Goal: Information Seeking & Learning: Learn about a topic

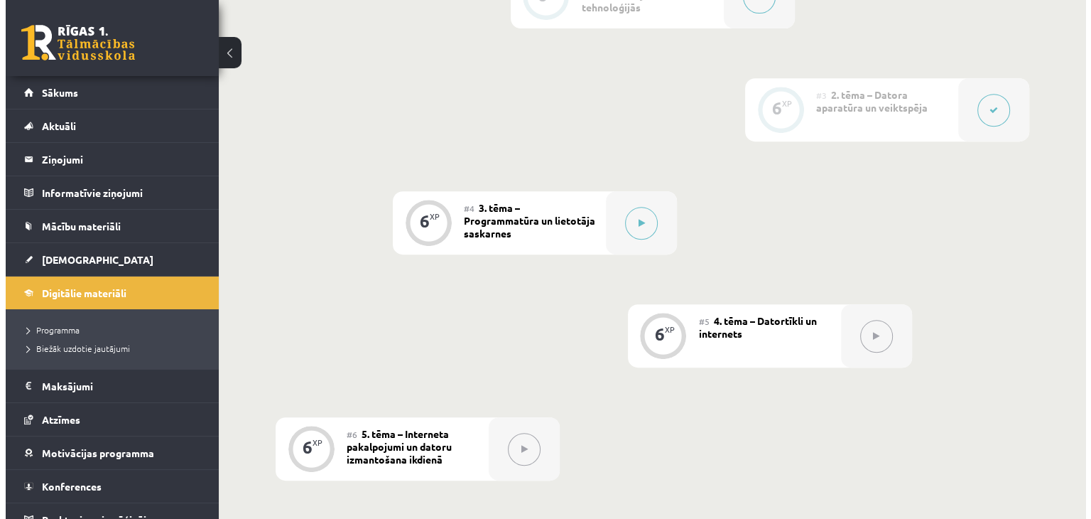
scroll to position [627, 0]
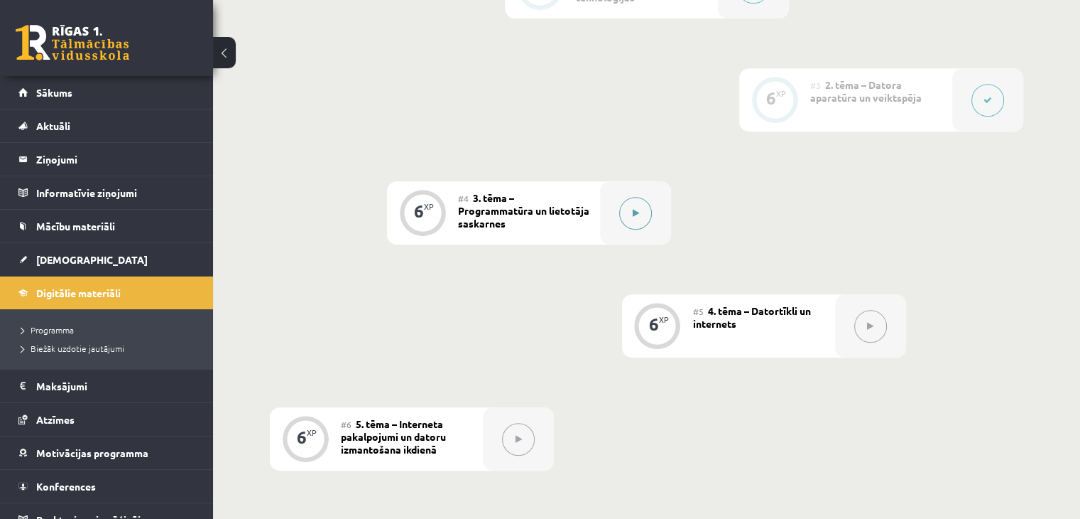
click at [655, 188] on div at bounding box center [635, 212] width 71 height 63
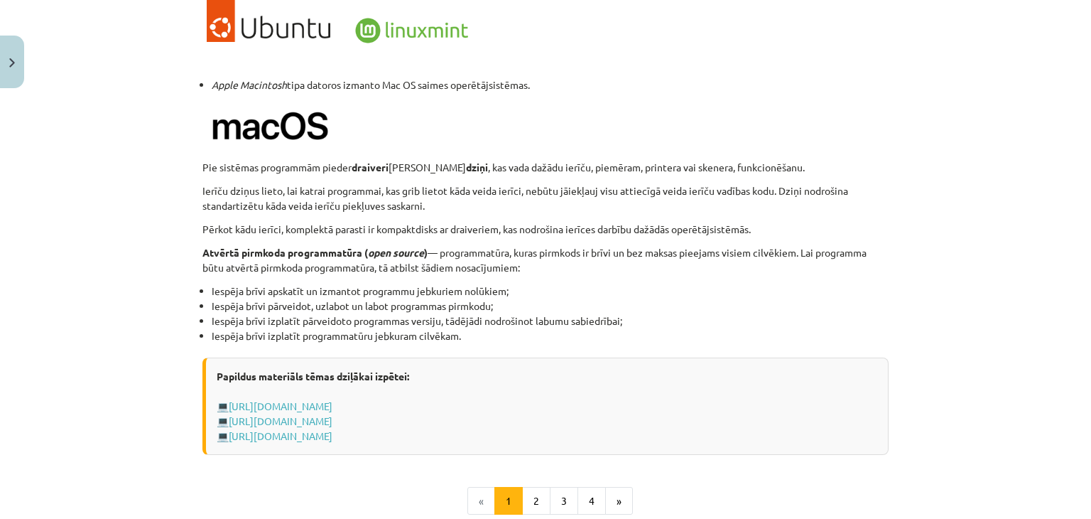
scroll to position [1492, 0]
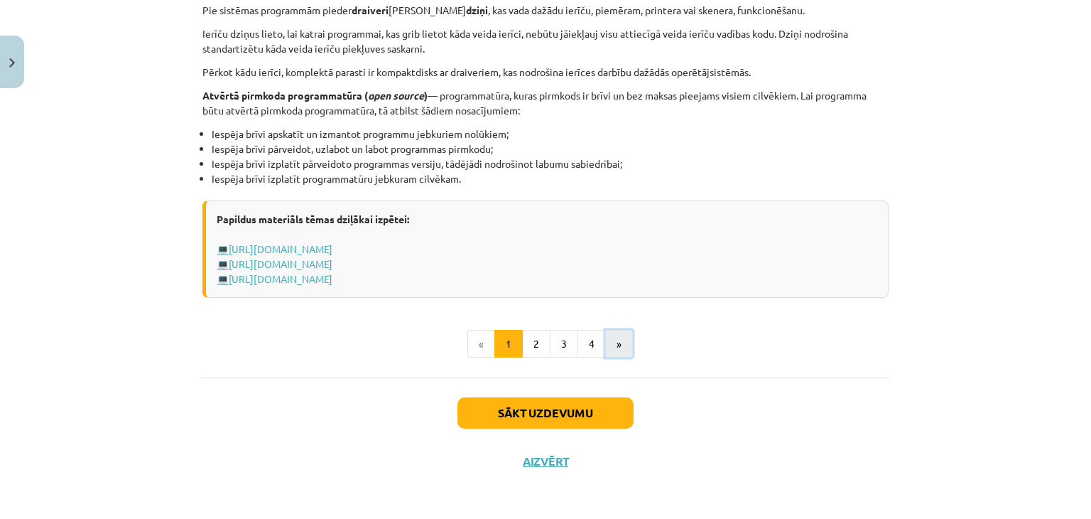
click at [609, 349] on button "»" at bounding box center [619, 344] width 28 height 28
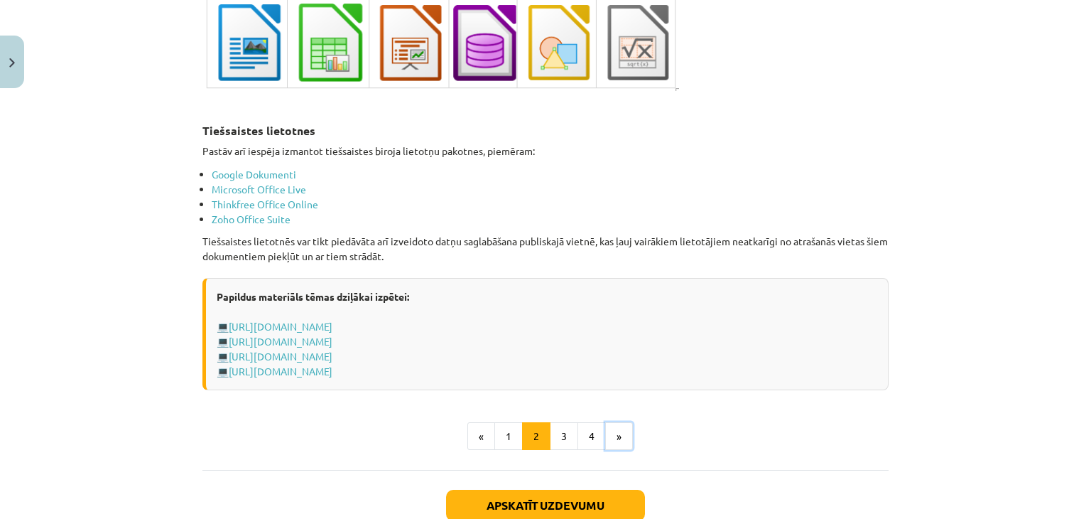
scroll to position [2480, 0]
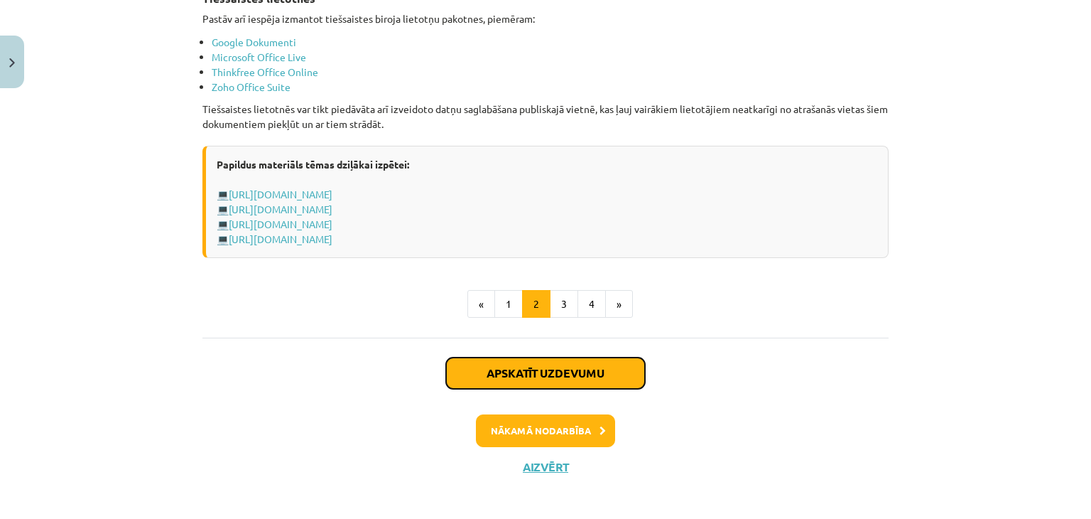
click at [562, 359] on button "Apskatīt uzdevumu" at bounding box center [545, 372] width 199 height 31
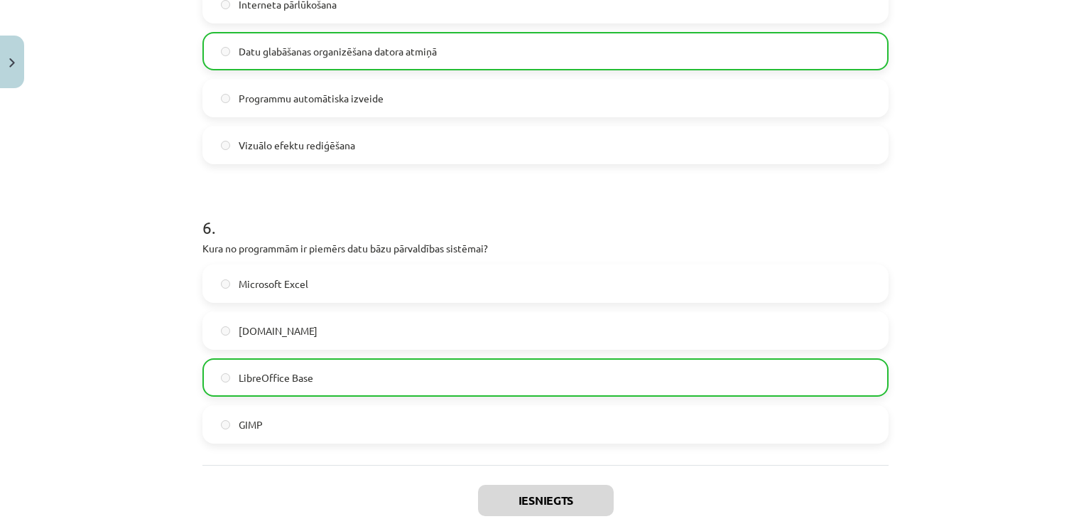
scroll to position [1526, 0]
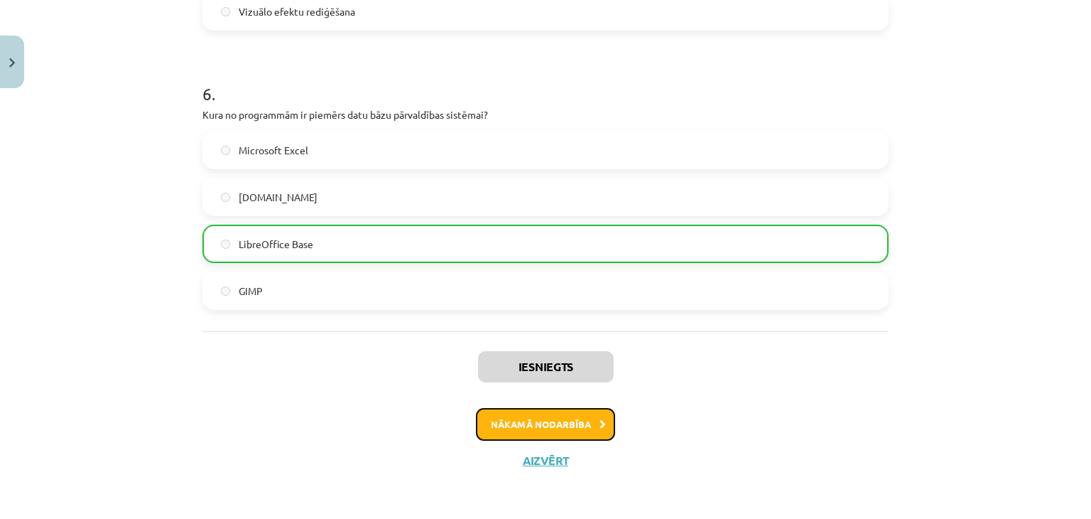
click at [540, 430] on button "Nākamā nodarbība" at bounding box center [545, 424] width 139 height 33
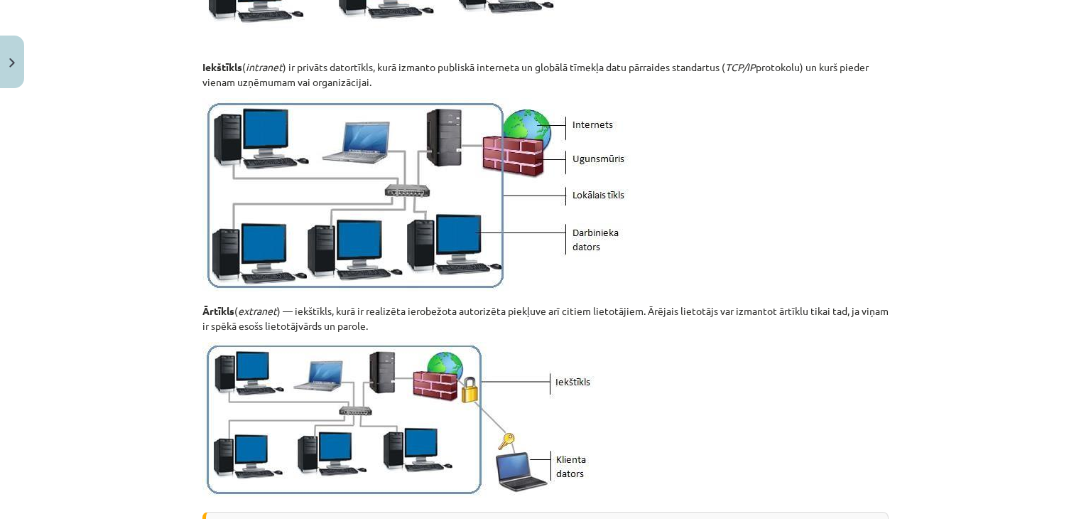
scroll to position [1737, 0]
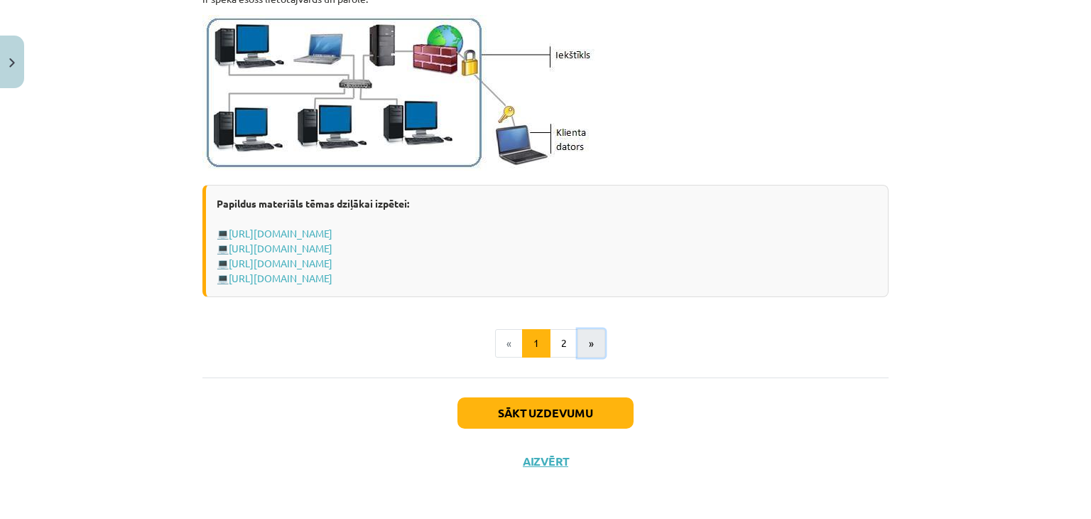
click at [587, 337] on button "»" at bounding box center [591, 343] width 28 height 28
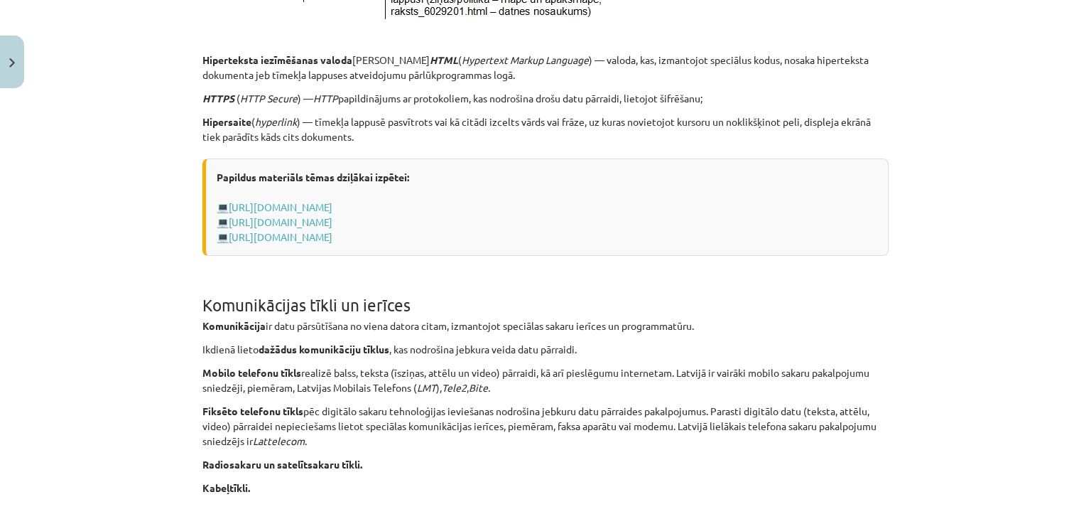
scroll to position [1225, 0]
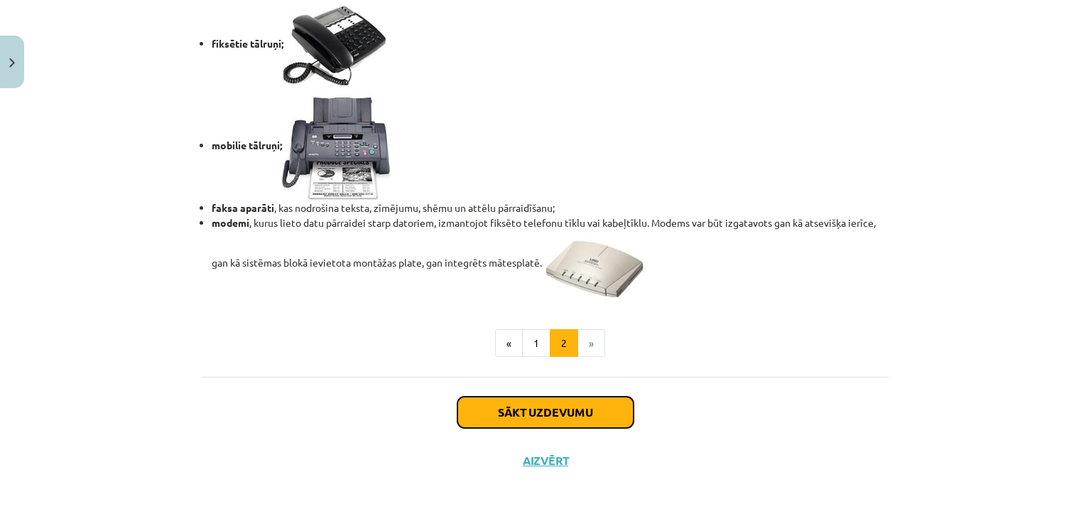
click at [546, 416] on button "Sākt uzdevumu" at bounding box center [545, 411] width 176 height 31
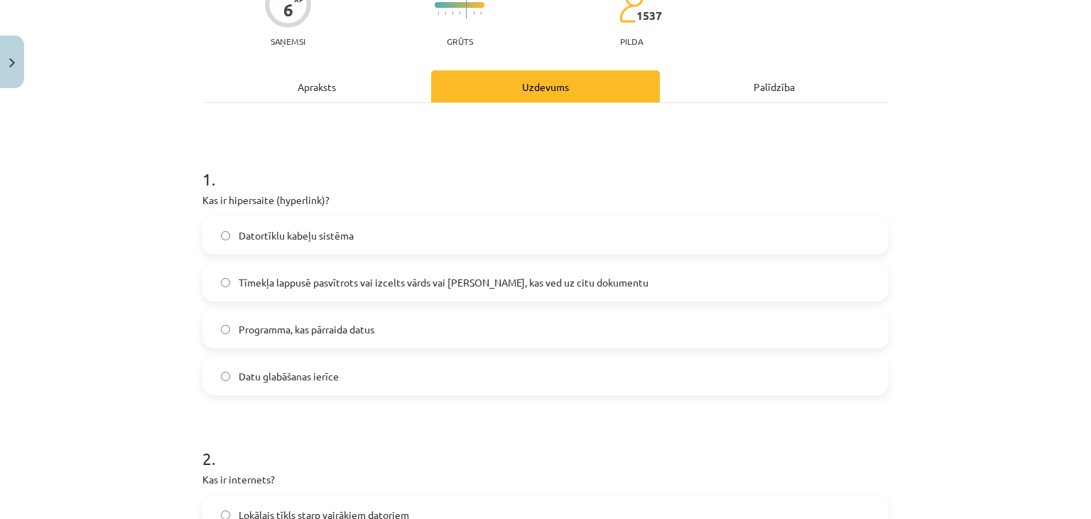
scroll to position [174, 0]
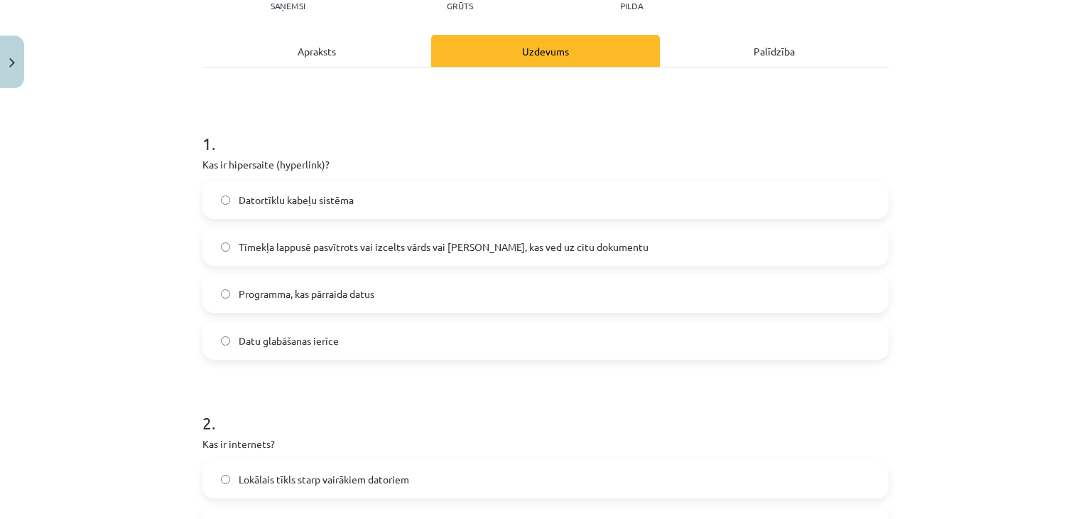
click at [118, 277] on div "Mācību tēma: Datorikas - 10. klases 1. ieskaites mācību materiāls #5 4. tēma – …" at bounding box center [545, 259] width 1091 height 519
click at [210, 245] on label "Tīmekļa lappusē pasvītrots vai izcelts vārds vai [PERSON_NAME], kas ved uz citu…" at bounding box center [545, 247] width 683 height 36
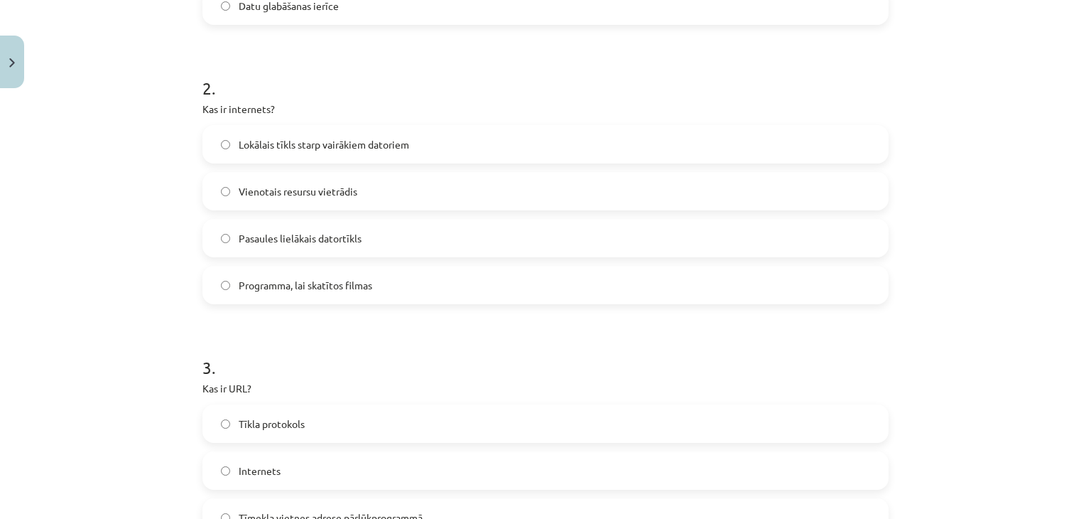
scroll to position [450, 0]
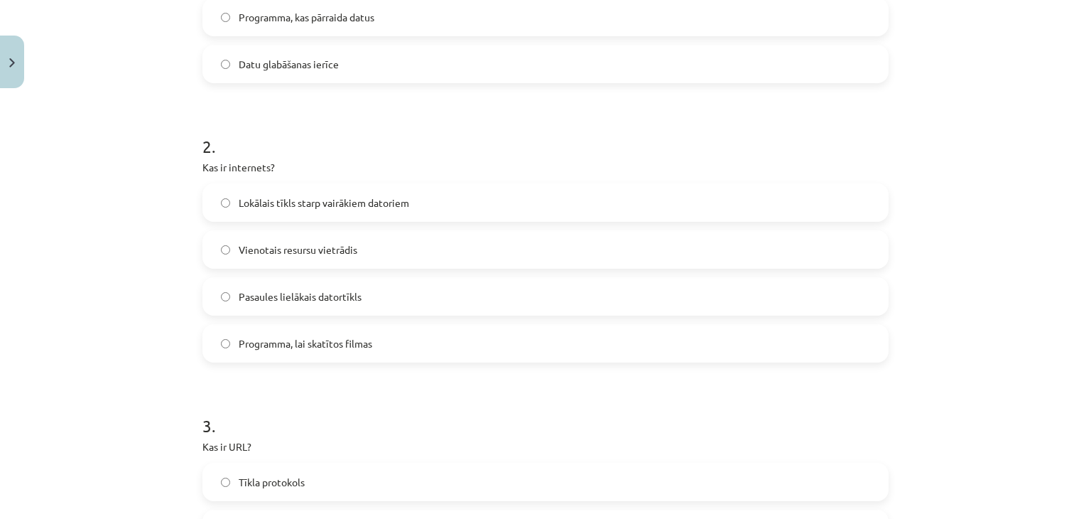
click at [246, 286] on label "Pasaules lielākais datortīkls" at bounding box center [545, 296] width 683 height 36
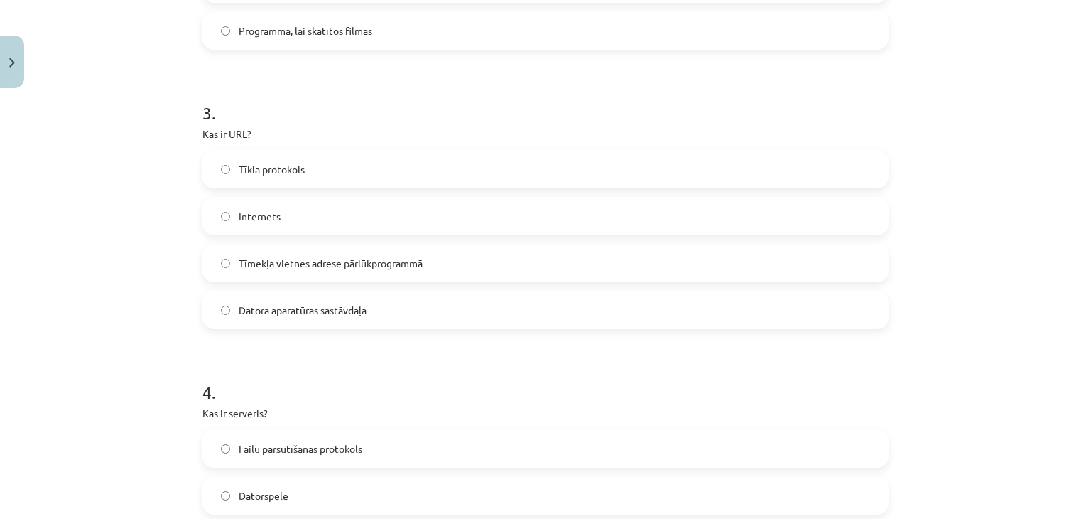
scroll to position [765, 0]
click at [271, 256] on span "Tīmekļa vietnes adrese pārlūkprogrammā" at bounding box center [331, 261] width 184 height 15
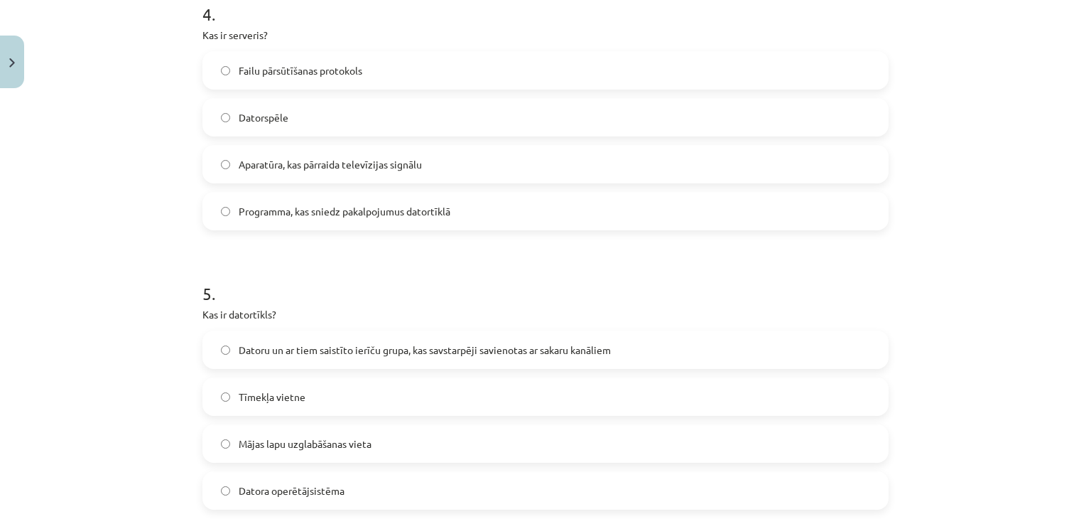
scroll to position [1140, 0]
click at [239, 209] on span "Programma, kas sniedz pakalpojumus datortīklā" at bounding box center [345, 212] width 212 height 15
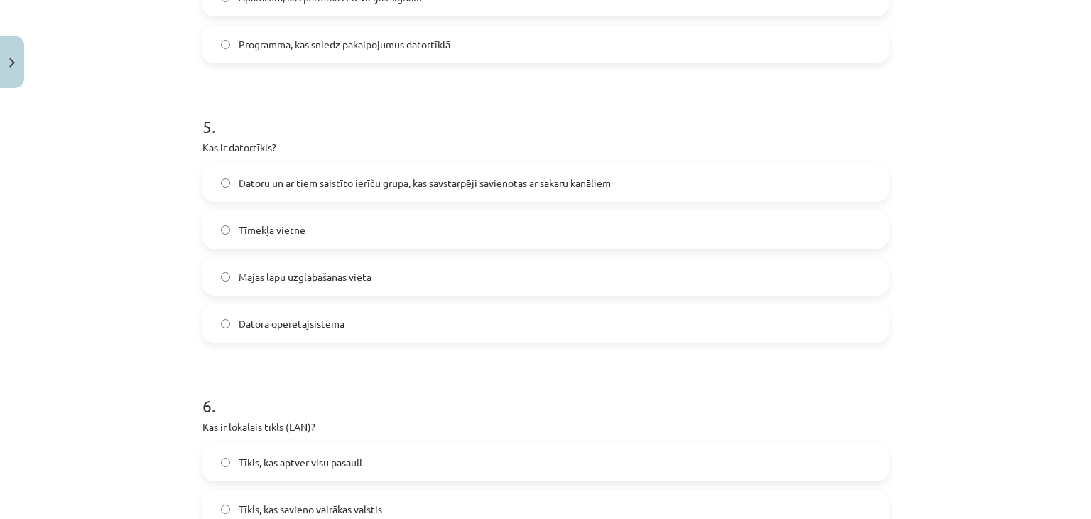
scroll to position [1337, 0]
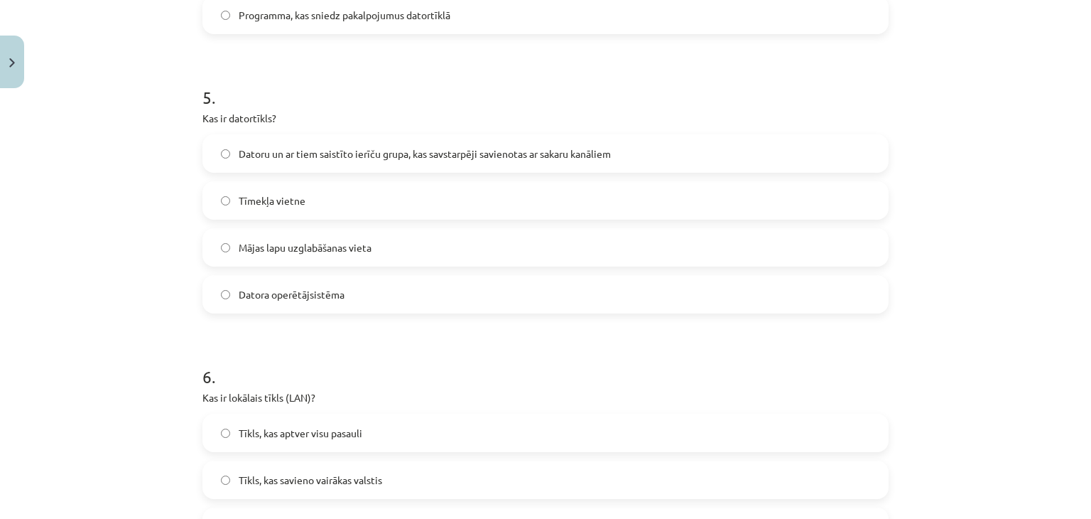
click at [239, 153] on span "Datoru un ar tiem saistīto ierīču grupa, kas savstarpēji savienotas ar sakaru k…" at bounding box center [425, 153] width 372 height 15
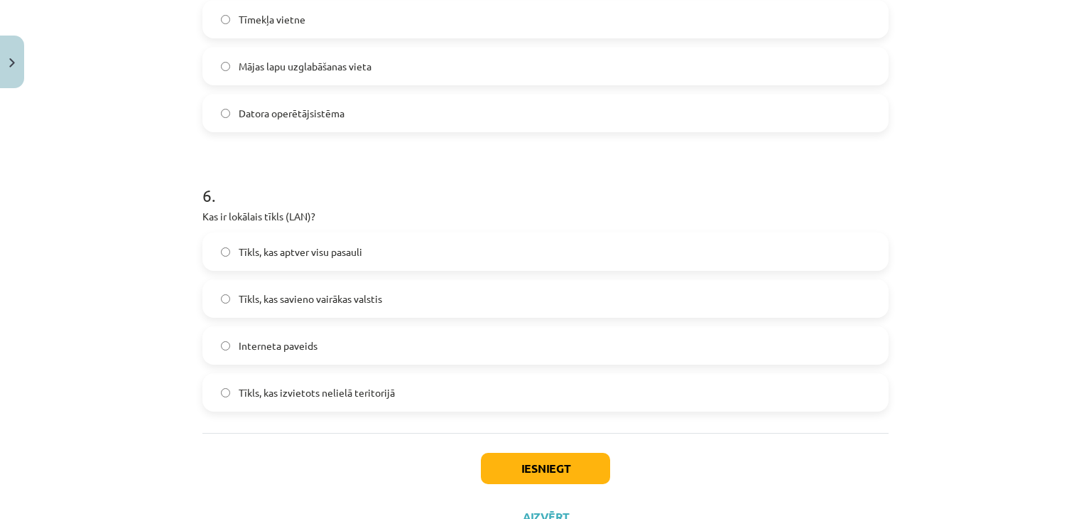
scroll to position [1575, 0]
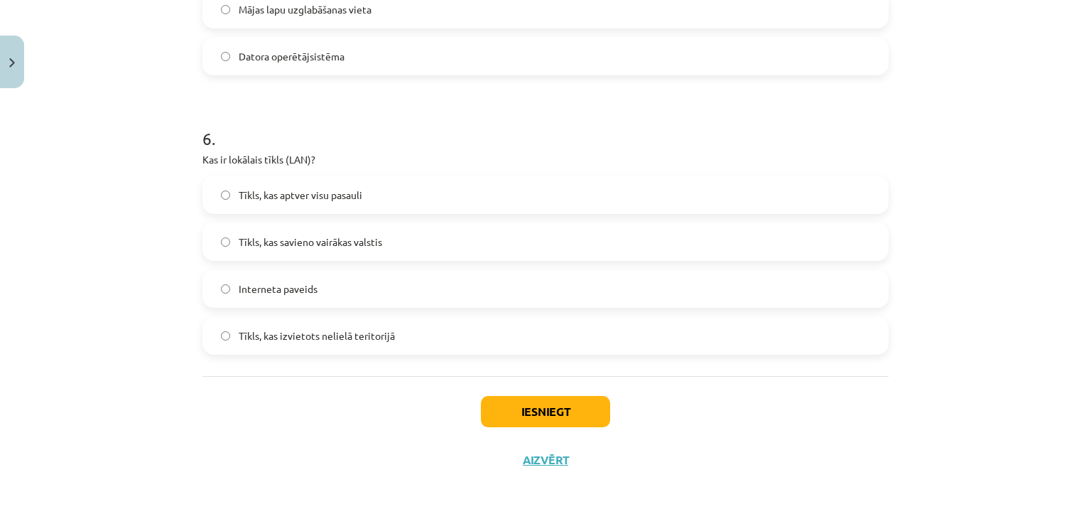
click at [313, 244] on span "Tīkls, kas savieno vairākas valstis" at bounding box center [310, 241] width 143 height 15
click at [319, 335] on span "Tīkls, kas izvietots nelielā teritorijā" at bounding box center [317, 335] width 156 height 15
click at [509, 418] on button "Iesniegt" at bounding box center [545, 411] width 129 height 31
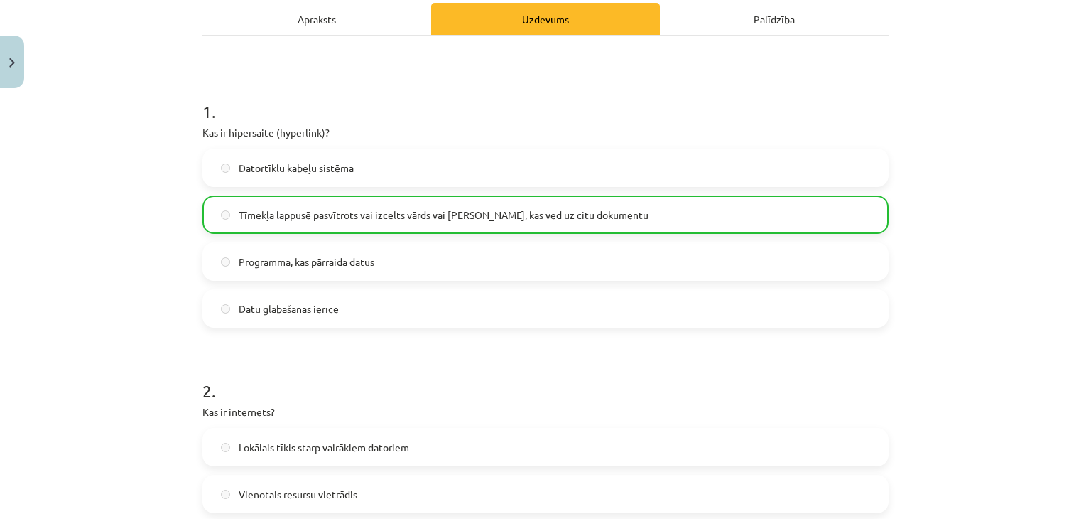
scroll to position [0, 0]
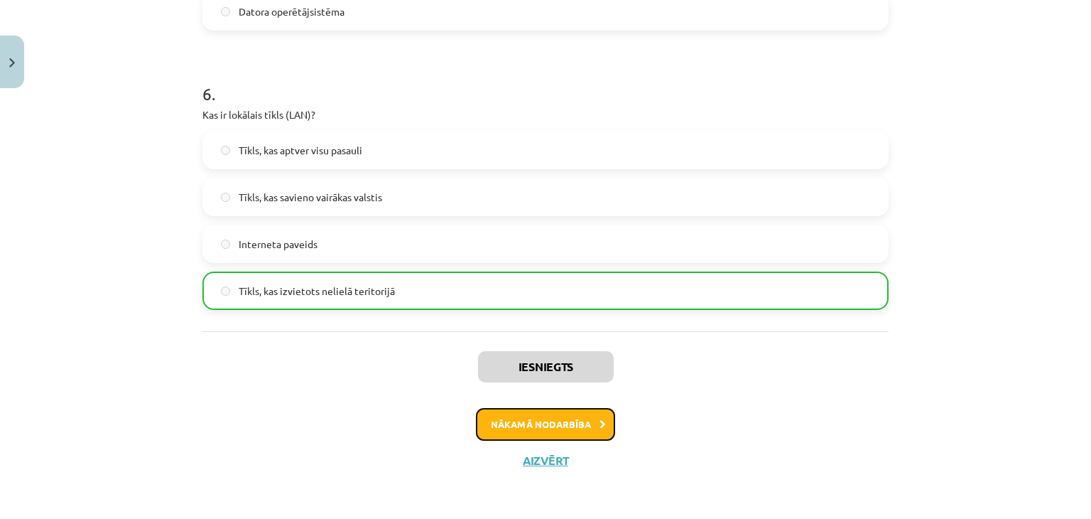
click at [534, 419] on button "Nākamā nodarbība" at bounding box center [545, 424] width 139 height 33
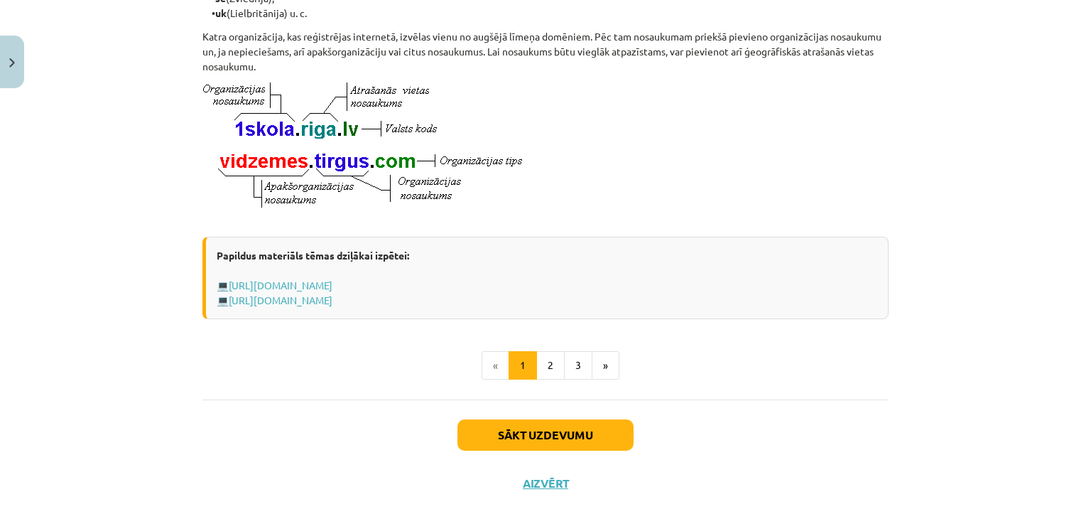
scroll to position [801, 0]
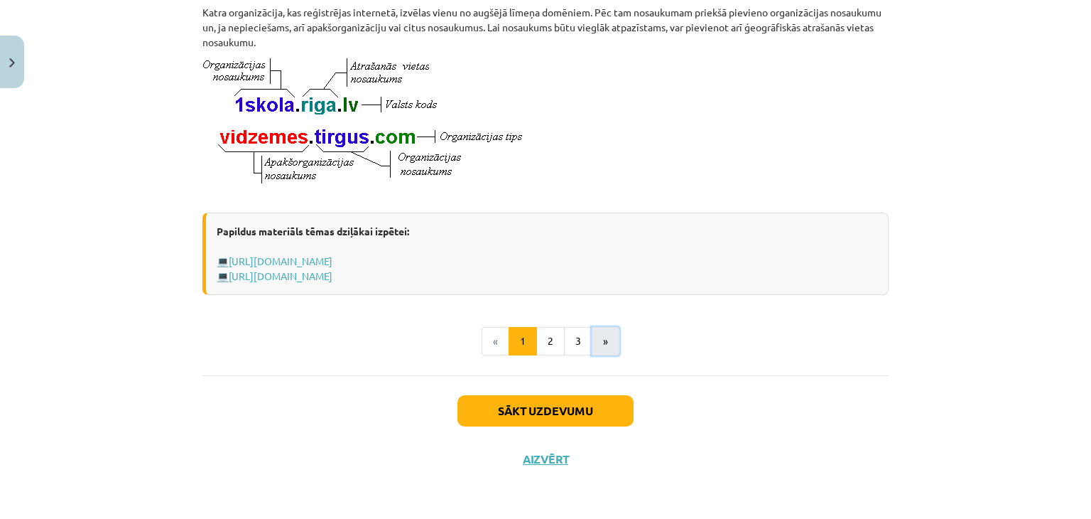
click at [597, 339] on button "»" at bounding box center [606, 341] width 28 height 28
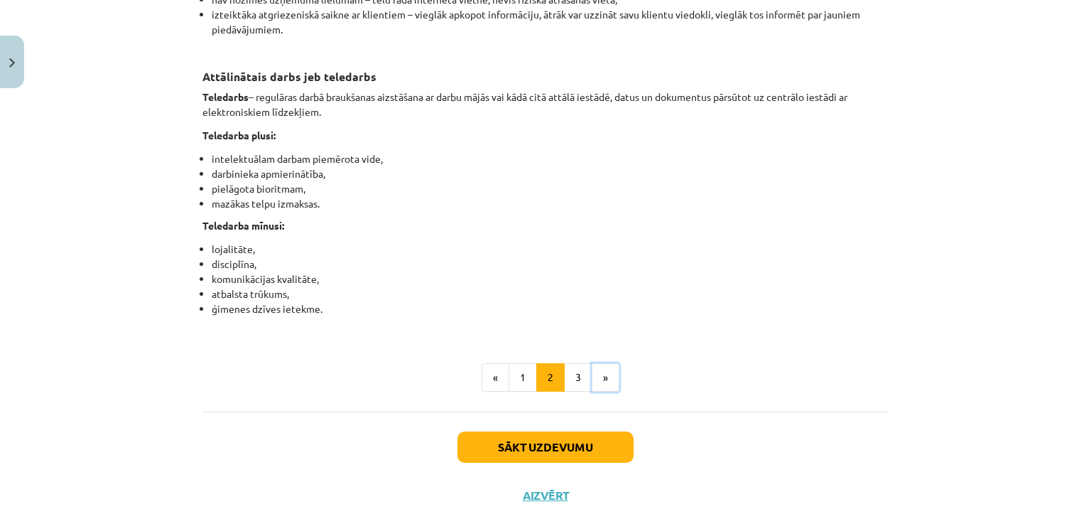
scroll to position [2304, 0]
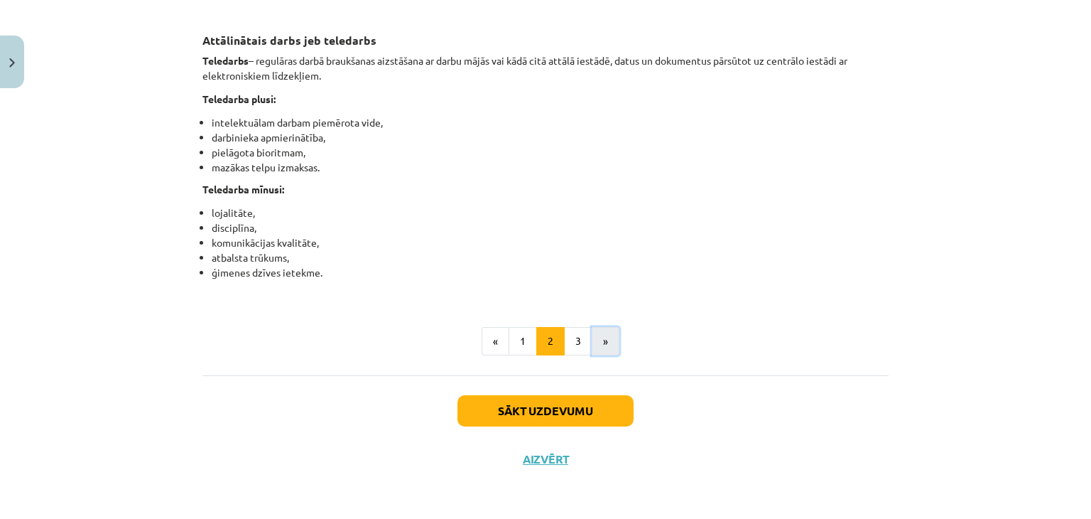
click at [600, 335] on button "»" at bounding box center [606, 341] width 28 height 28
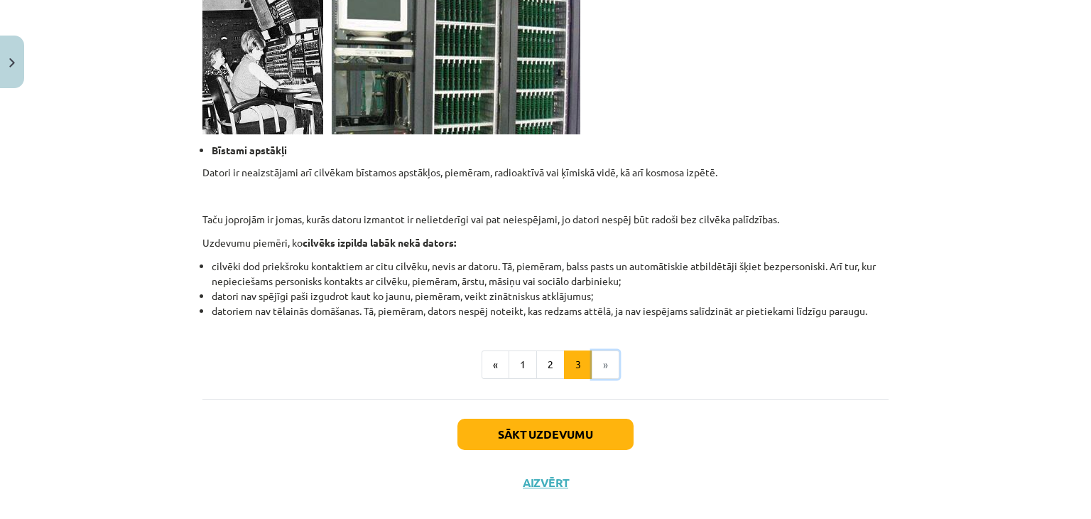
scroll to position [1382, 0]
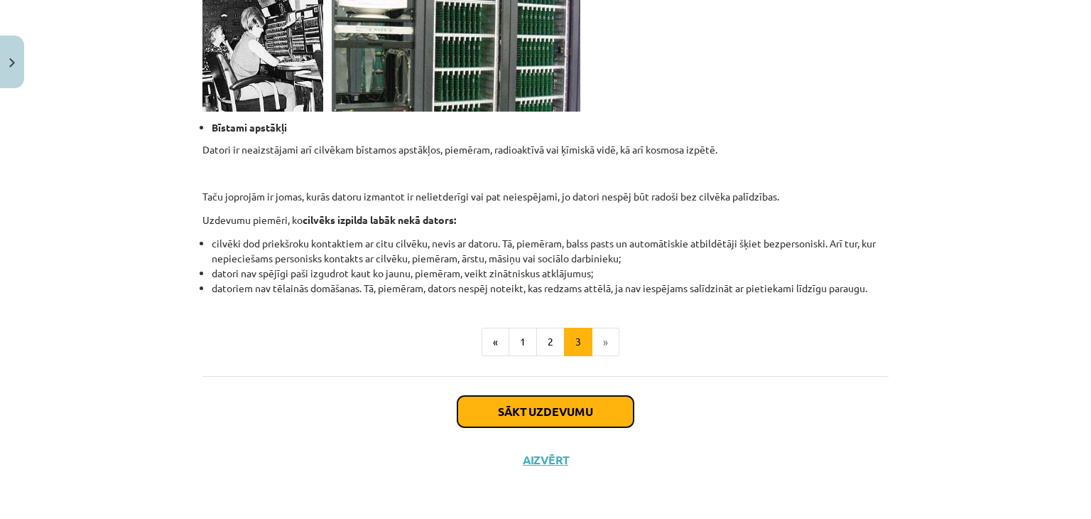
click at [568, 416] on button "Sākt uzdevumu" at bounding box center [545, 411] width 176 height 31
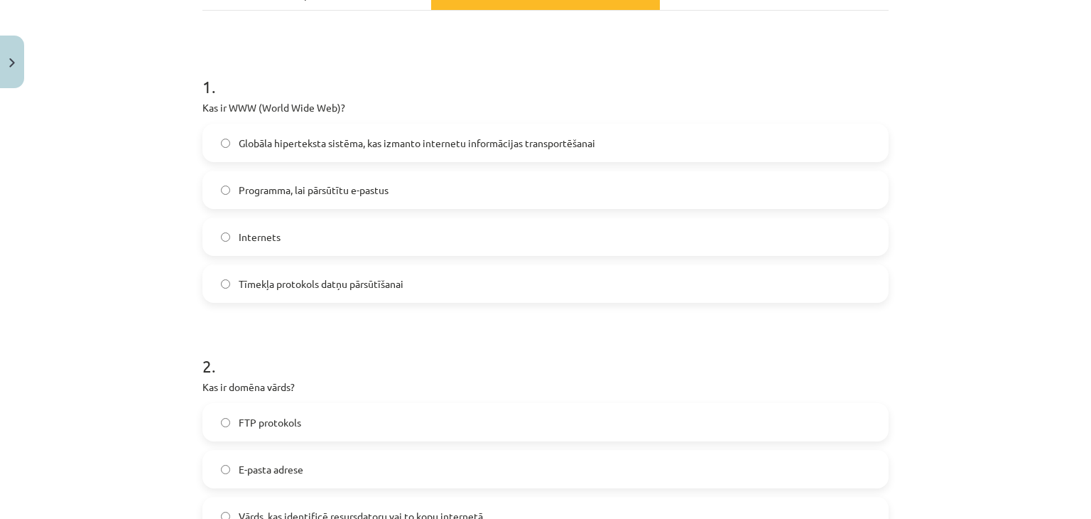
scroll to position [227, 0]
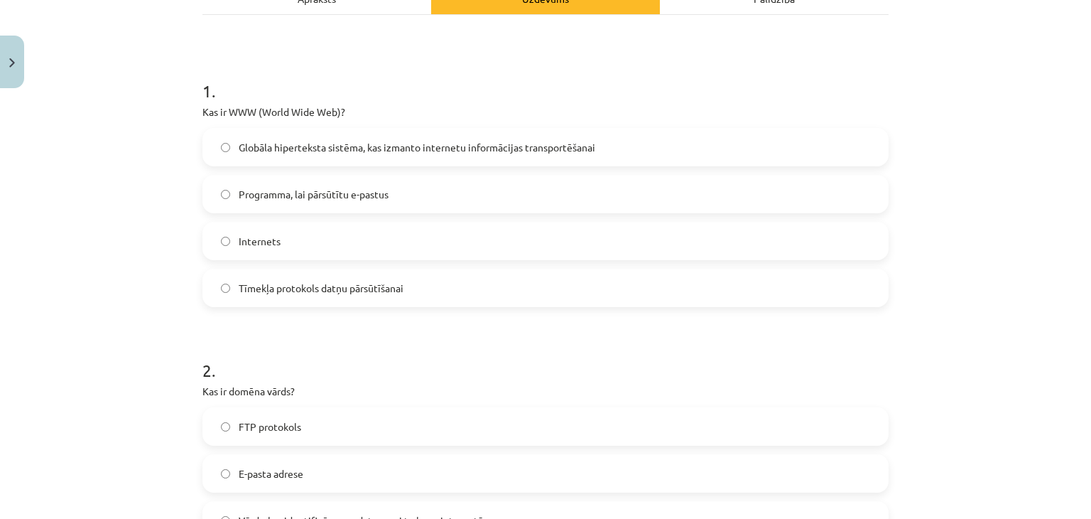
click at [296, 152] on span "Globāla hiperteksta sistēma, kas izmanto internetu informācijas transportēšanai" at bounding box center [417, 147] width 357 height 15
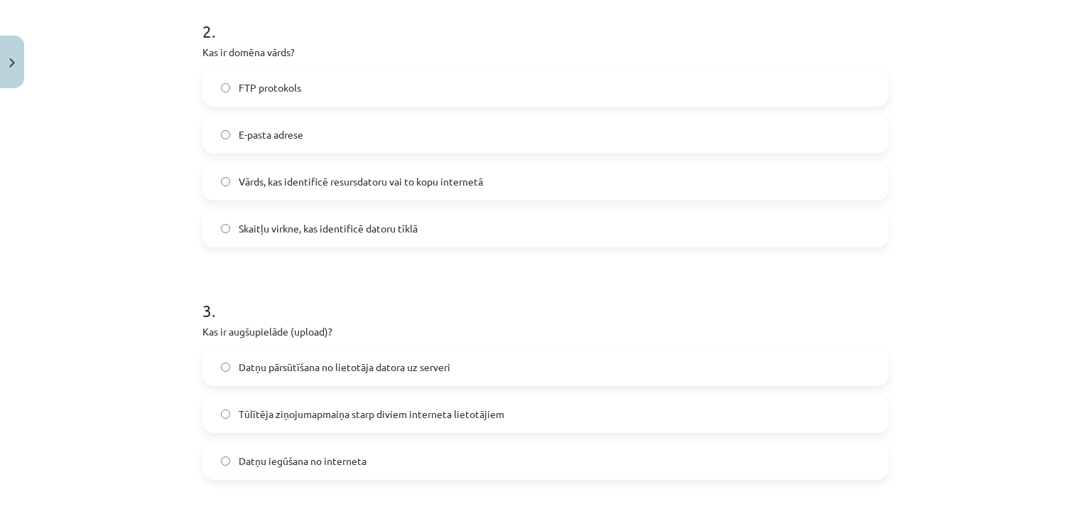
scroll to position [565, 0]
click at [278, 180] on span "Vārds, kas identificē resursdatoru vai to kopu internetā" at bounding box center [361, 182] width 244 height 15
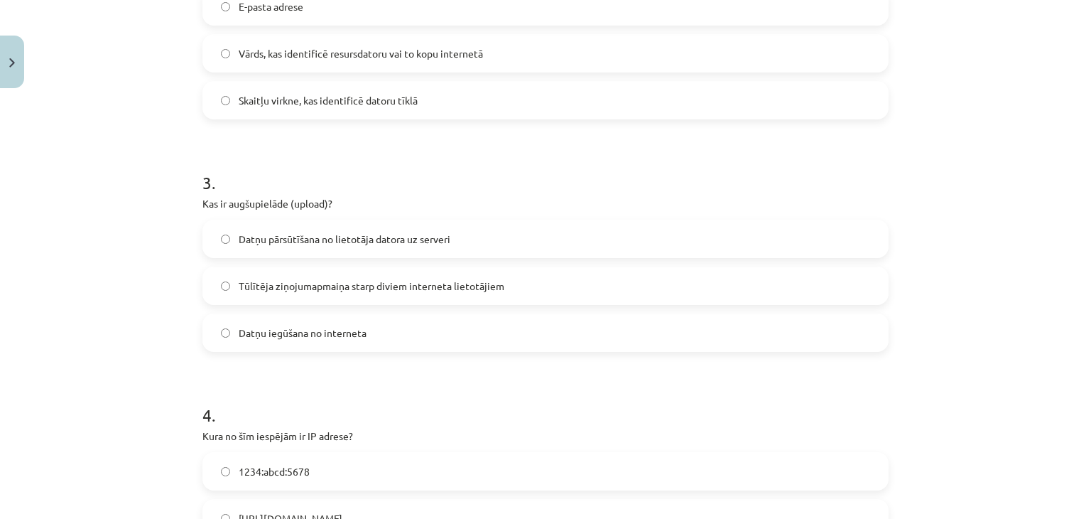
scroll to position [695, 0]
click at [271, 237] on span "Datņu pārsūtīšana no lietotāja datora uz serveri" at bounding box center [345, 237] width 212 height 15
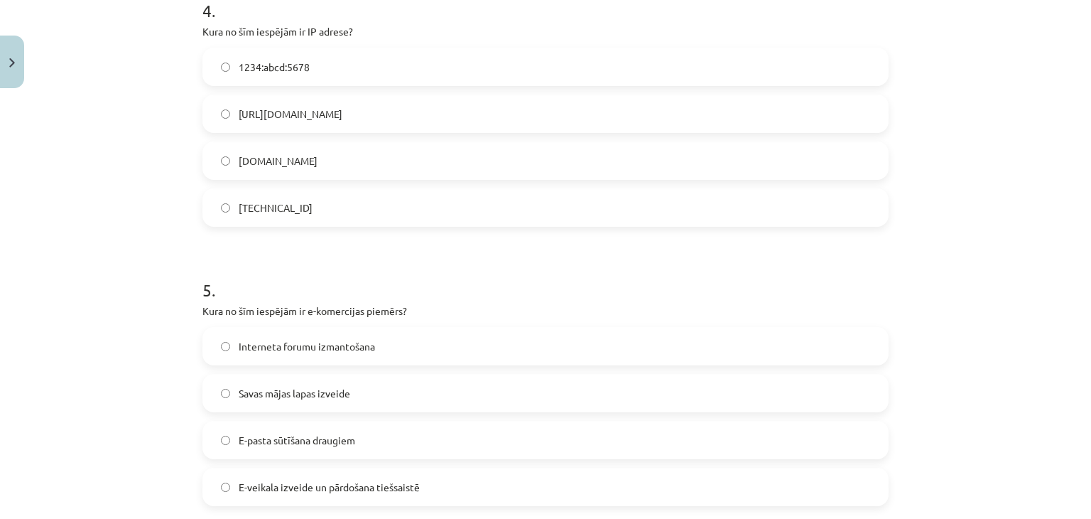
scroll to position [1097, 0]
click at [228, 217] on label "[TECHNICAL_ID]" at bounding box center [545, 208] width 683 height 36
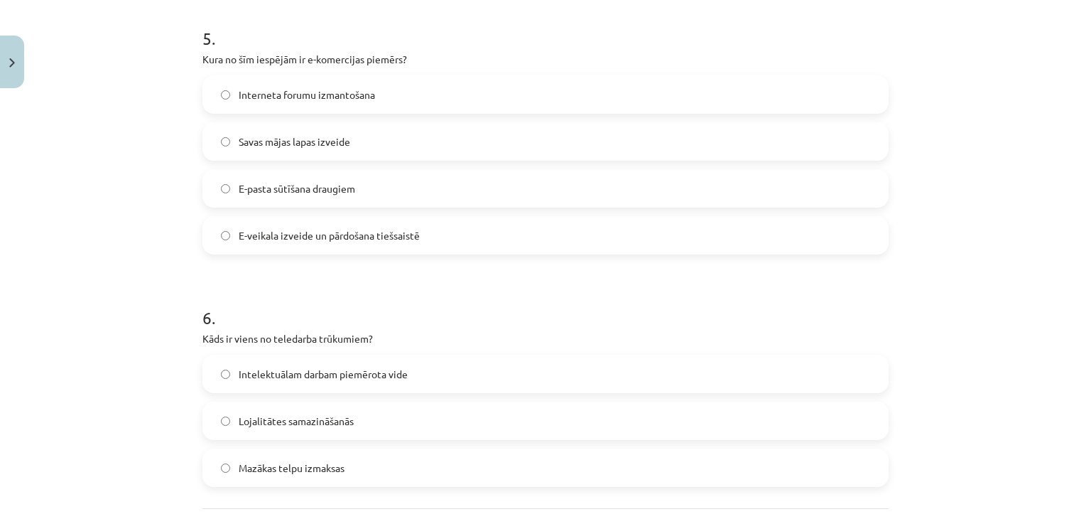
scroll to position [1350, 0]
click at [230, 222] on label "E-veikala izveide un pārdošana tiešsaistē" at bounding box center [545, 235] width 683 height 36
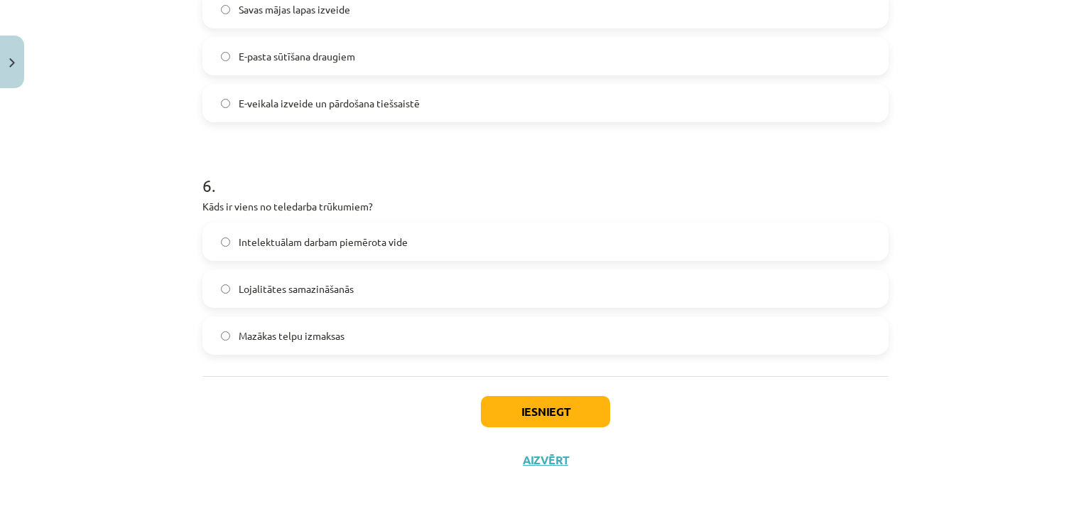
click at [267, 335] on span "Mazākas telpu izmaksas" at bounding box center [292, 335] width 106 height 15
click at [504, 224] on label "Intelektuālam darbam piemērota vide" at bounding box center [545, 242] width 683 height 36
click at [493, 406] on button "Iesniegt" at bounding box center [545, 411] width 129 height 31
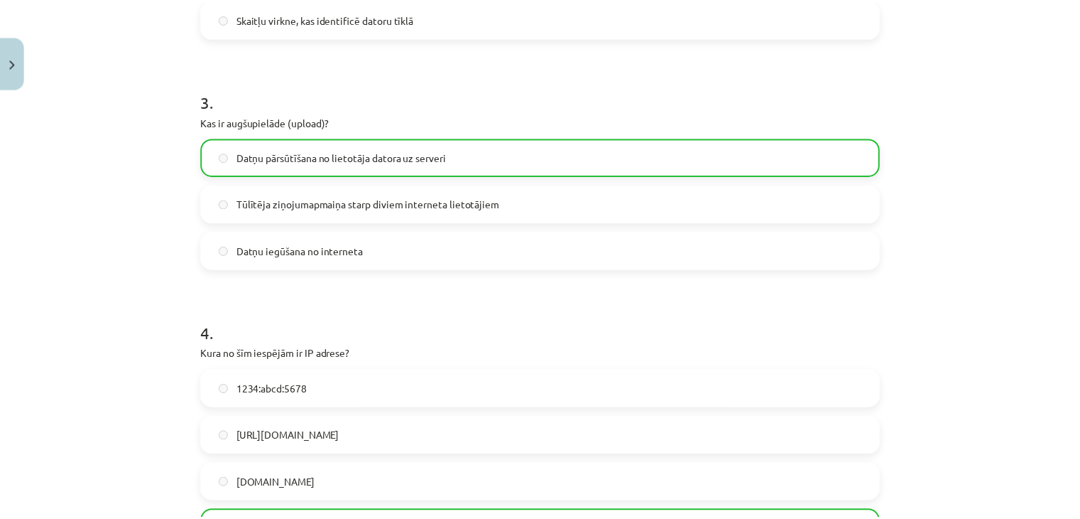
scroll to position [1526, 0]
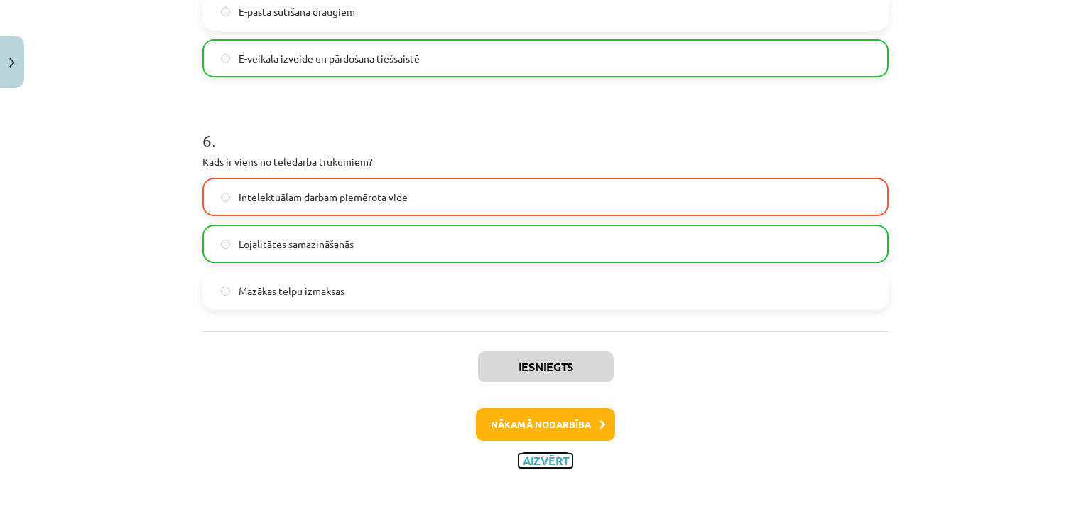
click at [548, 457] on button "Aizvērt" at bounding box center [546, 460] width 54 height 14
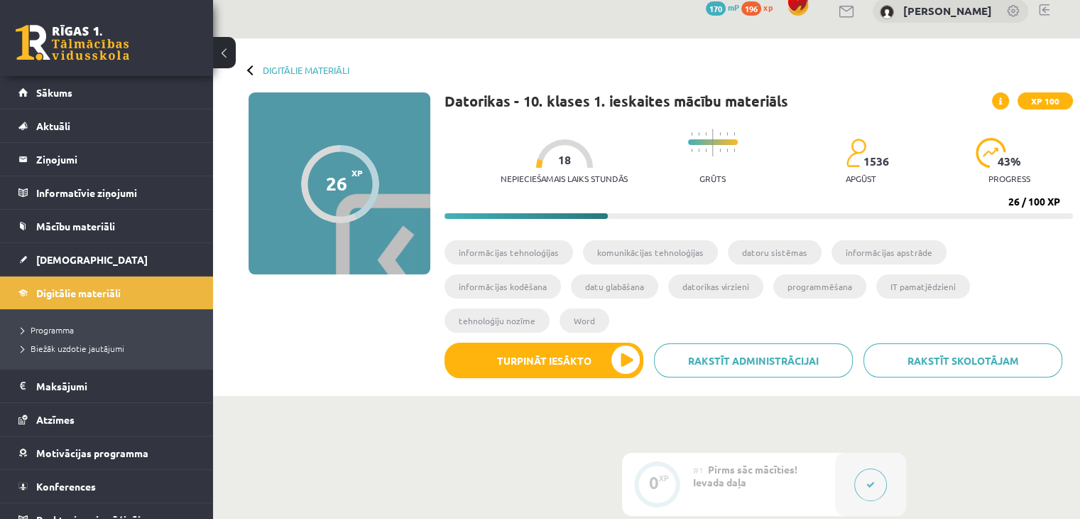
scroll to position [0, 0]
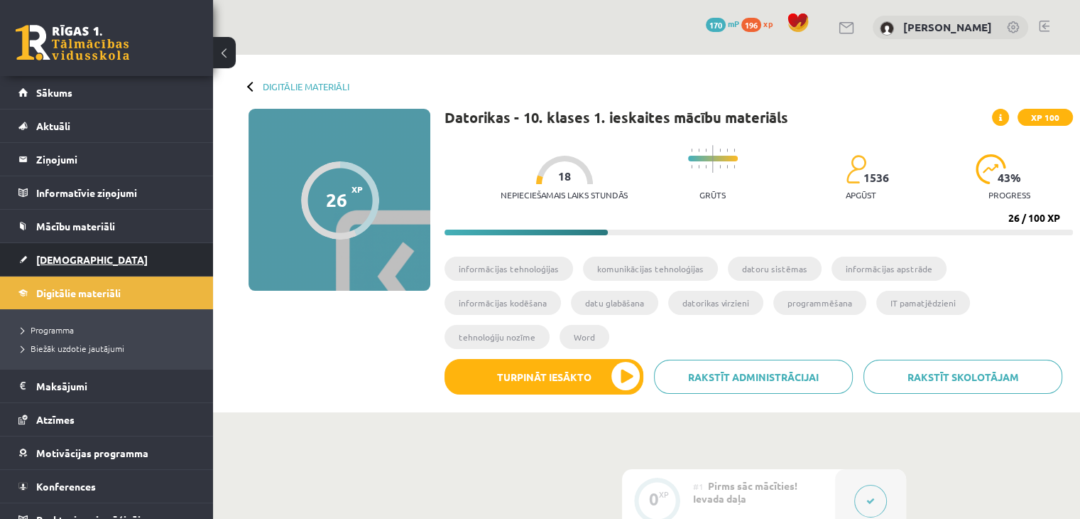
click at [111, 256] on link "[DEMOGRAPHIC_DATA]" at bounding box center [106, 259] width 177 height 33
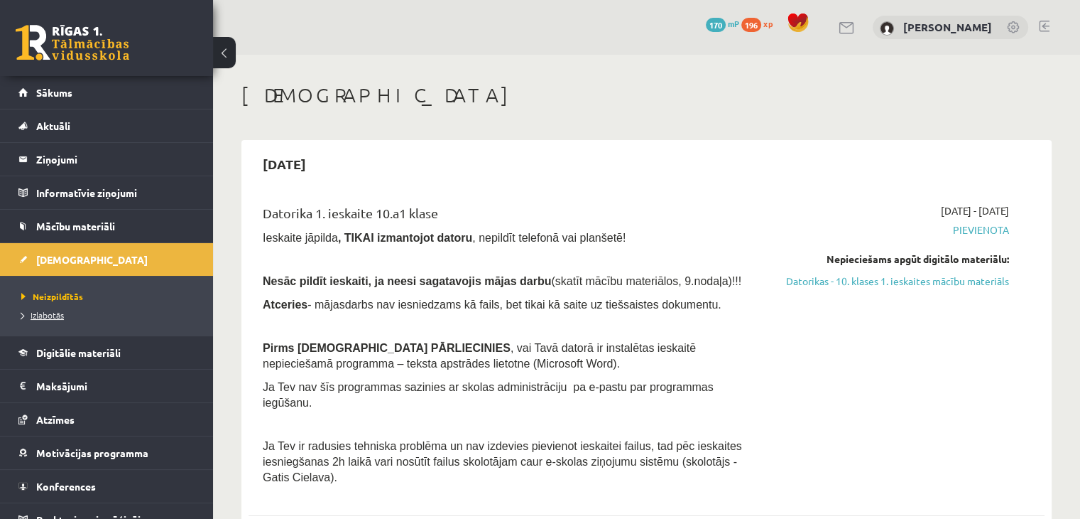
click at [55, 315] on span "Izlabotās" at bounding box center [42, 314] width 43 height 11
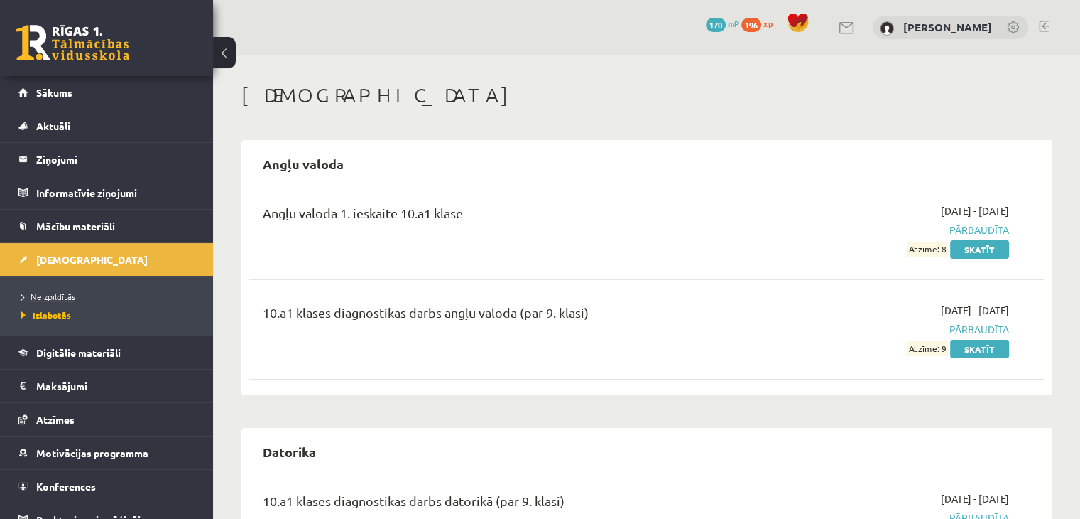
click at [62, 290] on link "Neizpildītās" at bounding box center [110, 296] width 178 height 13
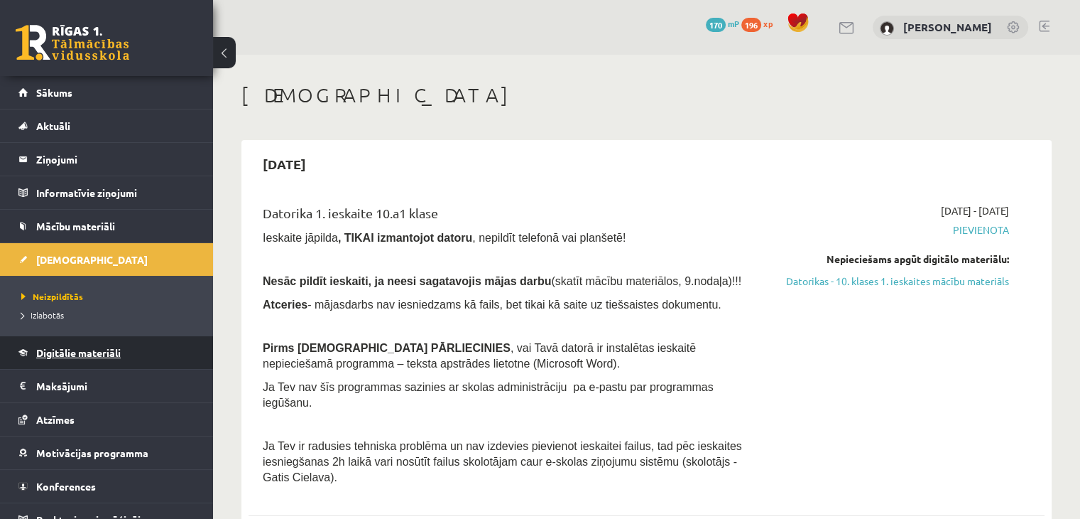
click at [85, 344] on link "Digitālie materiāli" at bounding box center [106, 352] width 177 height 33
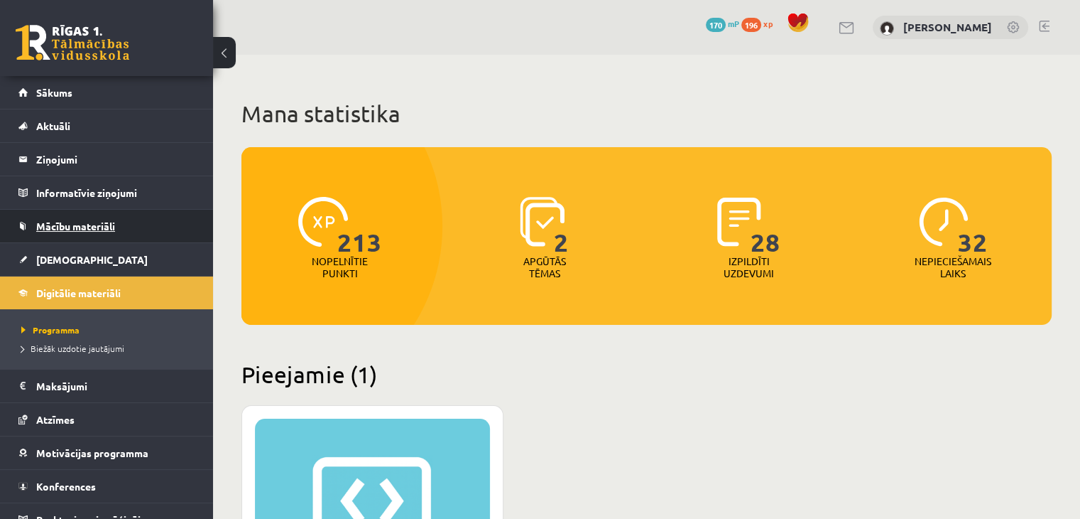
click at [108, 218] on link "Mācību materiāli" at bounding box center [106, 226] width 177 height 33
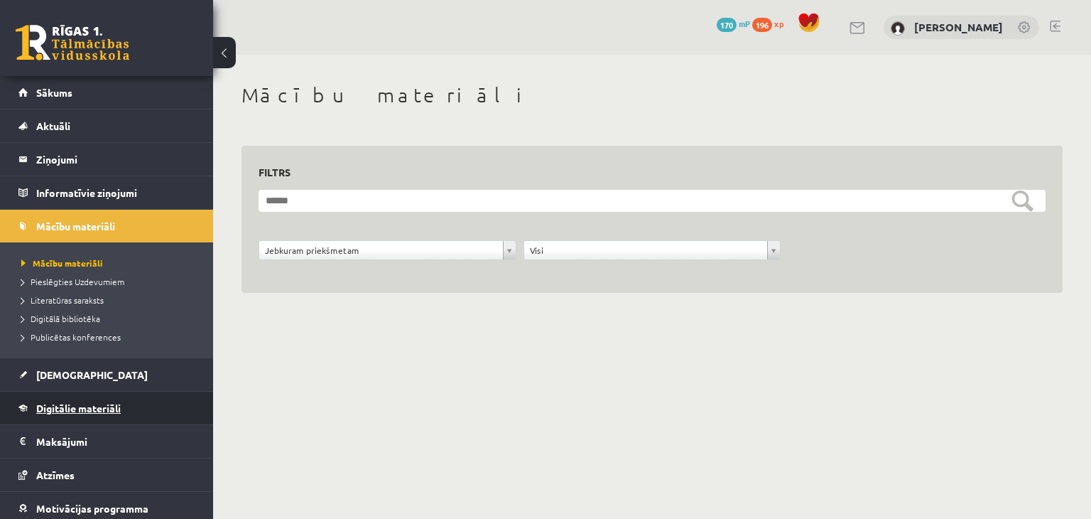
click at [100, 403] on span "Digitālie materiāli" at bounding box center [78, 407] width 85 height 13
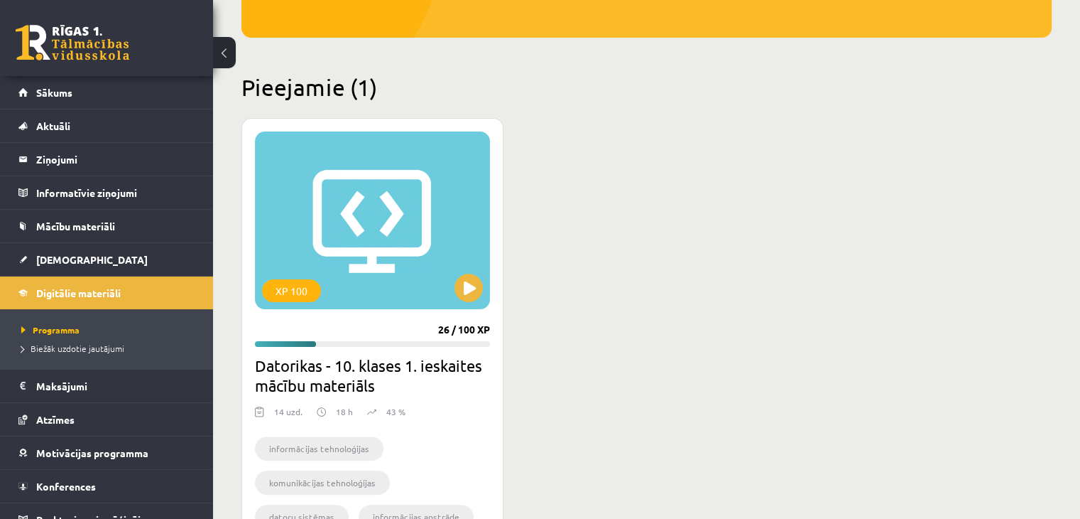
scroll to position [310, 0]
